Goal: Task Accomplishment & Management: Manage account settings

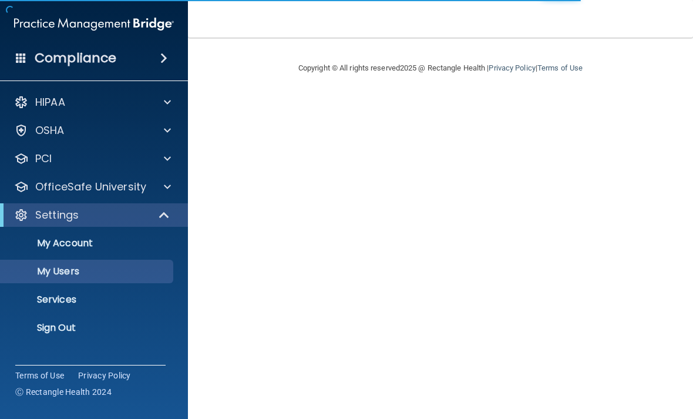
select select "20"
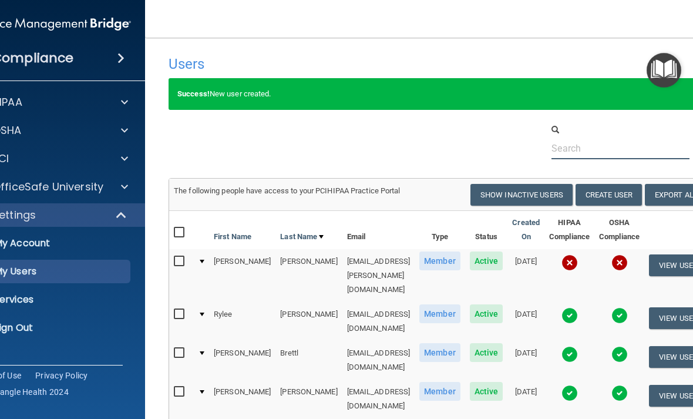
click at [592, 157] on input "text" at bounding box center [621, 148] width 138 height 22
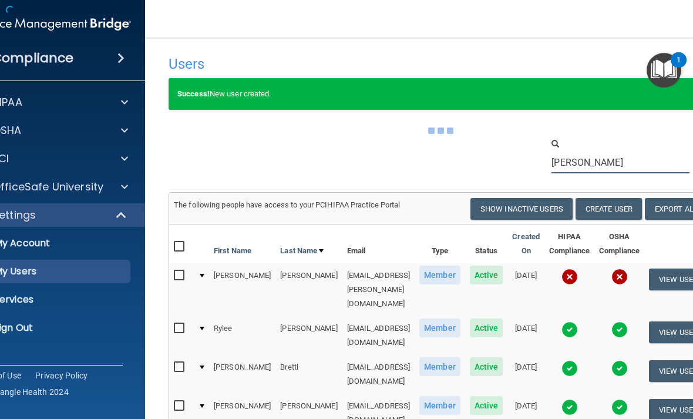
type input "[PERSON_NAME]"
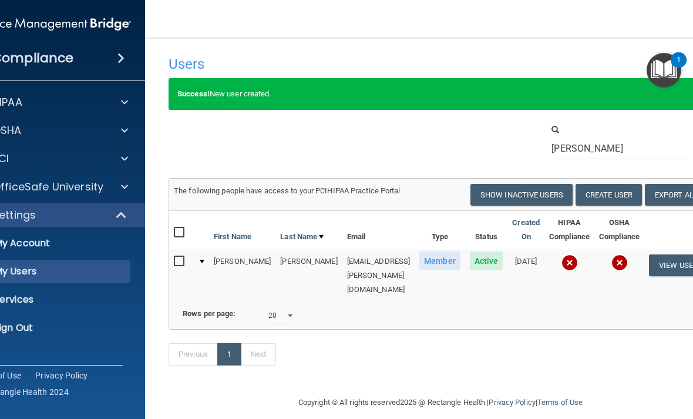
click at [187, 266] on input "checkbox" at bounding box center [181, 261] width 14 height 9
checkbox input "true"
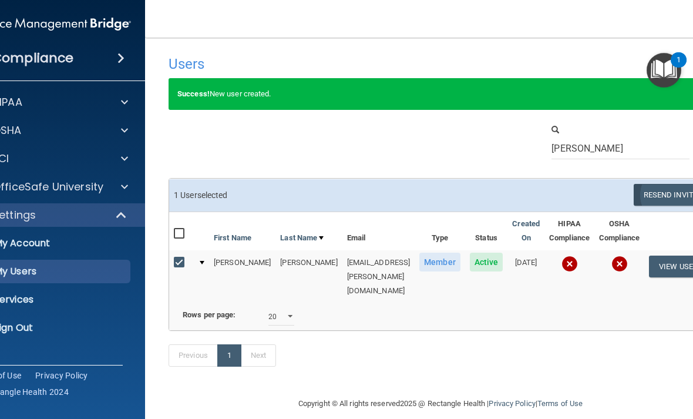
click at [654, 190] on button "Resend Invite" at bounding box center [670, 195] width 73 height 22
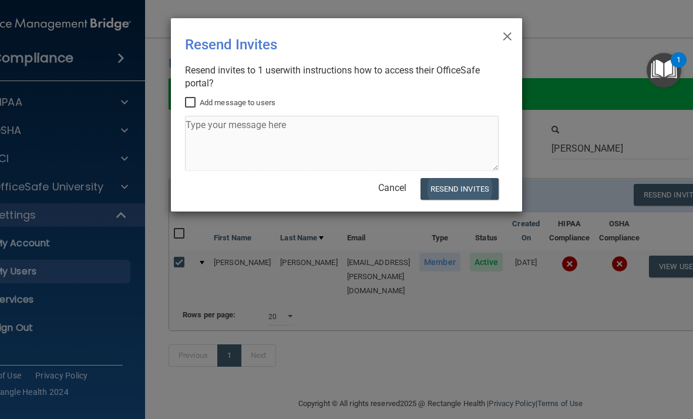
click at [460, 186] on button "Resend Invites" at bounding box center [460, 189] width 78 height 22
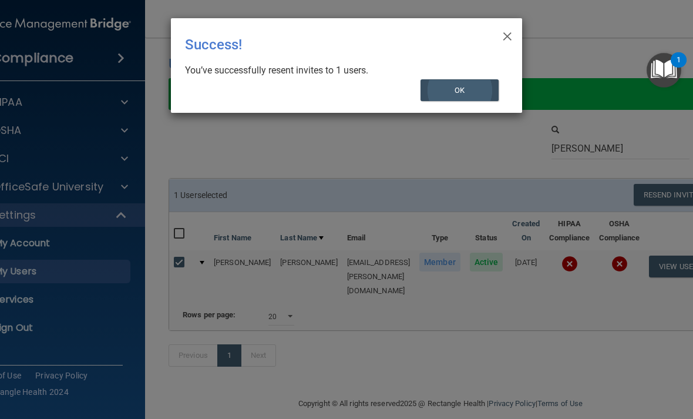
click at [448, 91] on button "OK" at bounding box center [460, 90] width 79 height 22
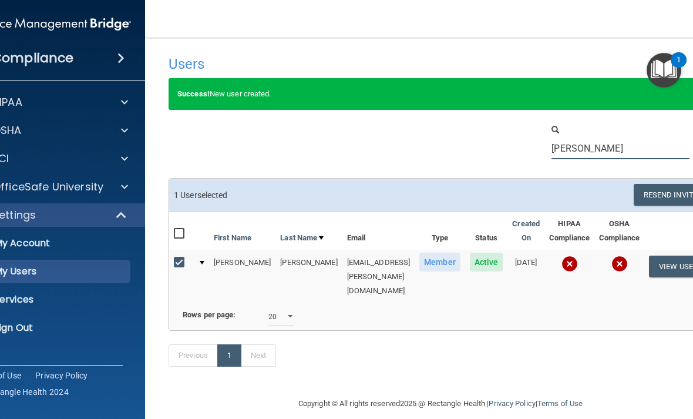
click at [609, 153] on input "[PERSON_NAME]" at bounding box center [621, 148] width 138 height 22
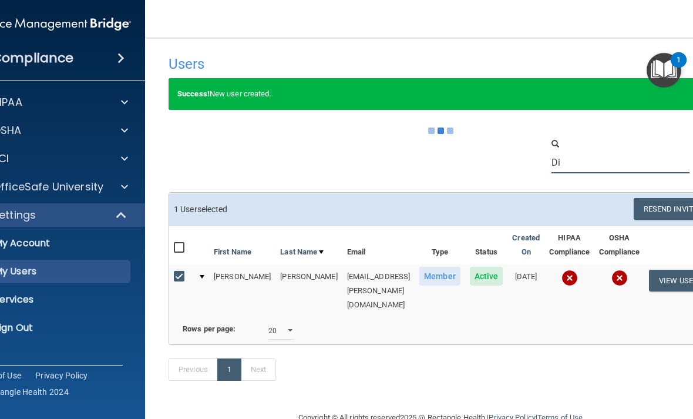
type input "D"
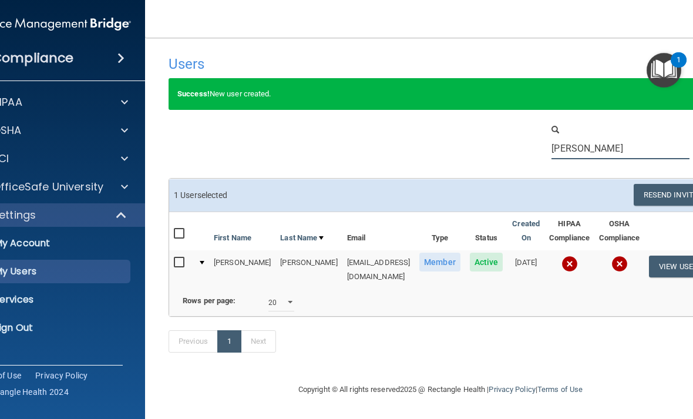
type input "[PERSON_NAME]"
click at [183, 264] on input "checkbox" at bounding box center [181, 262] width 14 height 9
checkbox input "true"
click at [654, 197] on button "Resend Invite" at bounding box center [670, 195] width 73 height 22
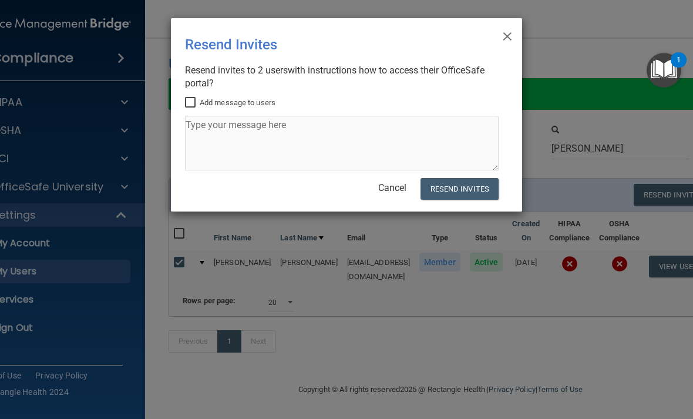
click at [191, 102] on input "Add message to users" at bounding box center [192, 102] width 14 height 9
checkbox input "true"
click at [226, 146] on textarea at bounding box center [342, 143] width 314 height 55
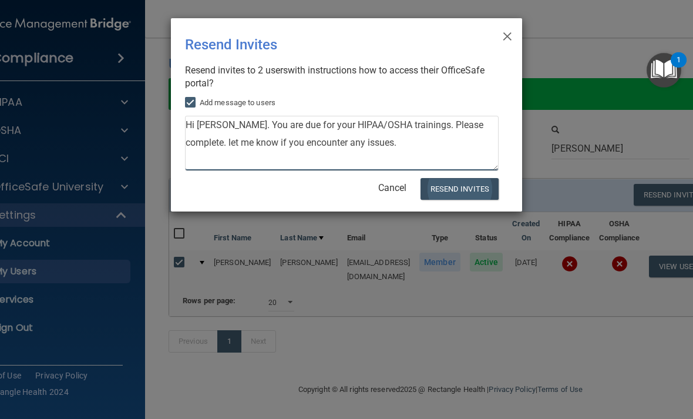
type textarea "Hi [PERSON_NAME]. You are due for your HIPAA/OSHA trainings. Please complete. l…"
click at [489, 184] on button "Resend Invites" at bounding box center [460, 189] width 78 height 22
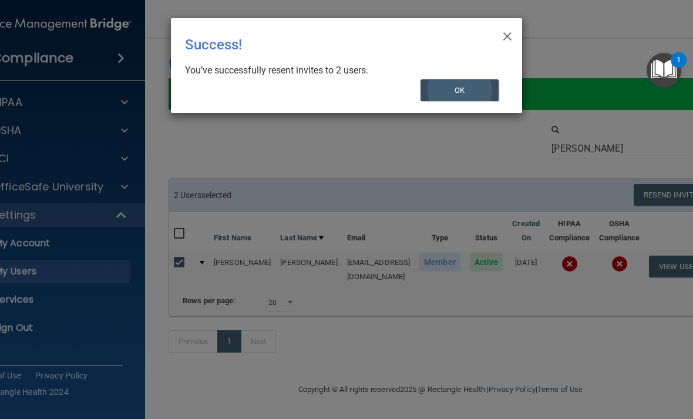
click at [489, 88] on button "OK" at bounding box center [460, 90] width 79 height 22
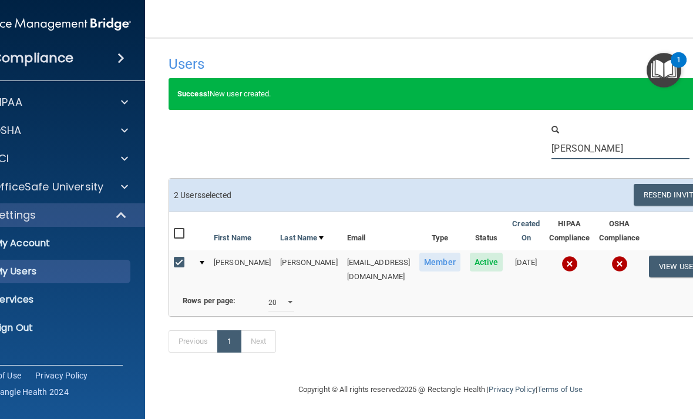
click at [620, 143] on input "[PERSON_NAME]" at bounding box center [621, 148] width 138 height 22
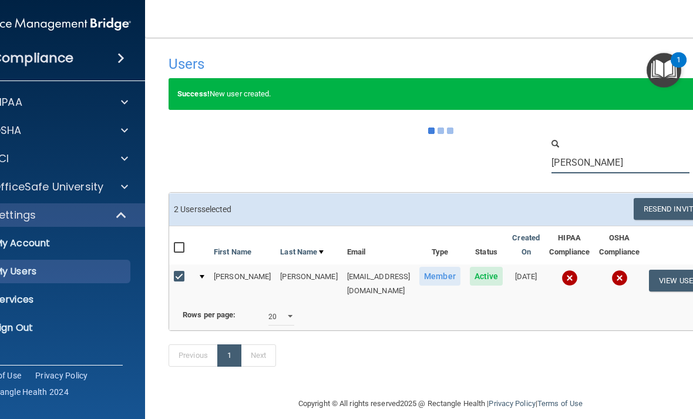
type input "J"
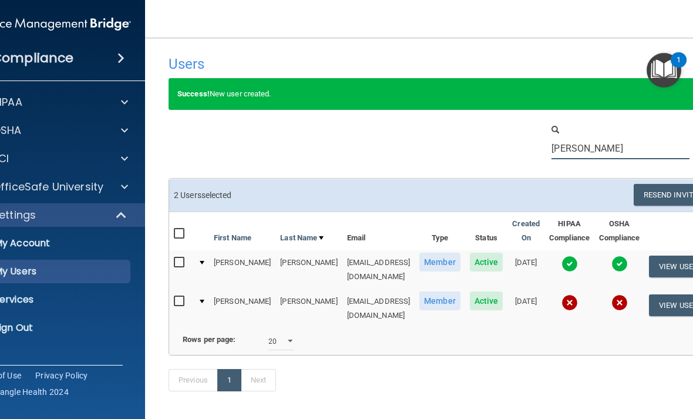
type input "[PERSON_NAME]"
click at [174, 297] on input "checkbox" at bounding box center [181, 301] width 14 height 9
checkbox input "true"
click at [663, 191] on button "Resend Invite" at bounding box center [670, 195] width 73 height 22
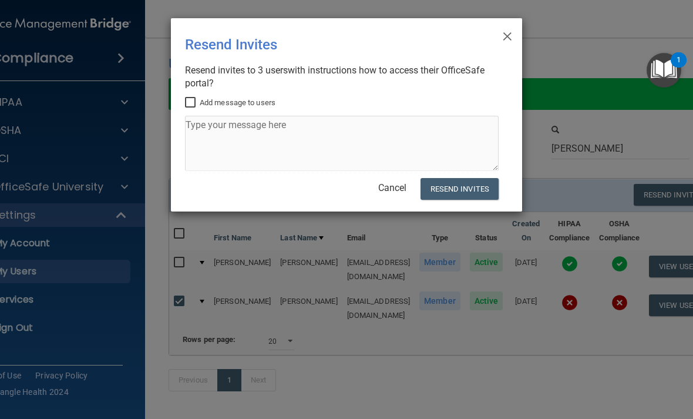
click at [191, 105] on input "Add message to users" at bounding box center [192, 102] width 14 height 9
checkbox input "true"
click at [230, 153] on textarea at bounding box center [342, 143] width 314 height 55
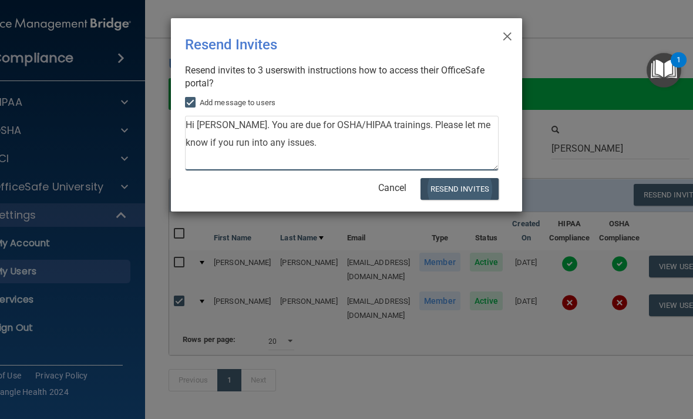
type textarea "Hi [PERSON_NAME]. You are due for OSHA/HIPAA trainings. Please let me know if y…"
click at [479, 178] on button "Resend Invites" at bounding box center [460, 189] width 78 height 22
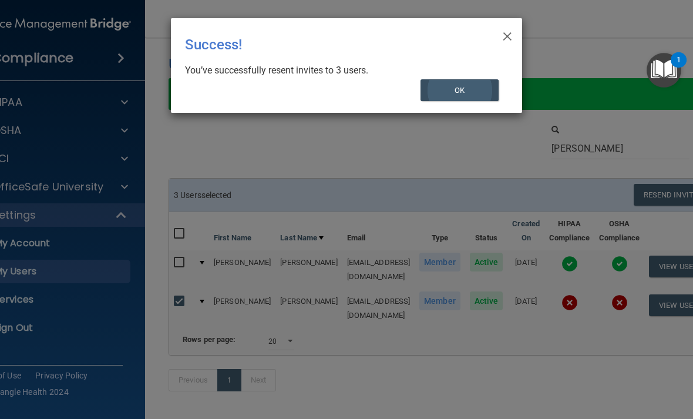
click at [475, 88] on button "OK" at bounding box center [460, 90] width 79 height 22
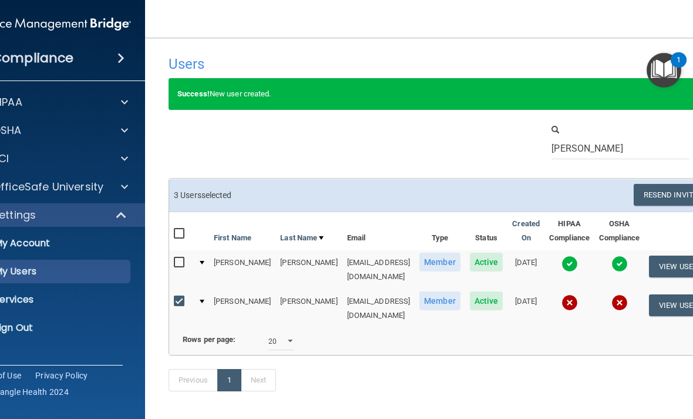
scroll to position [-1, 0]
